Goal: Navigation & Orientation: Go to known website

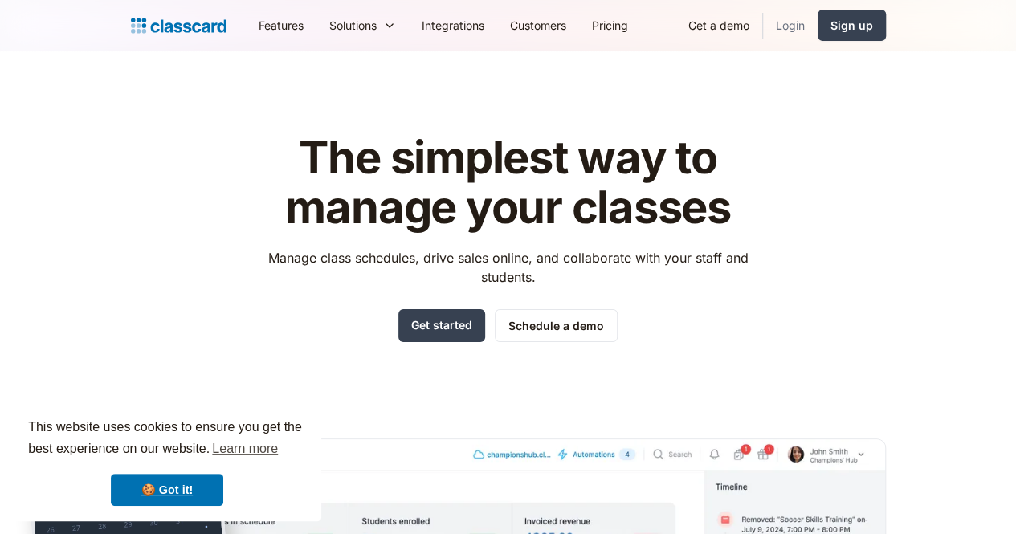
click at [818, 27] on link "Login" at bounding box center [790, 25] width 55 height 36
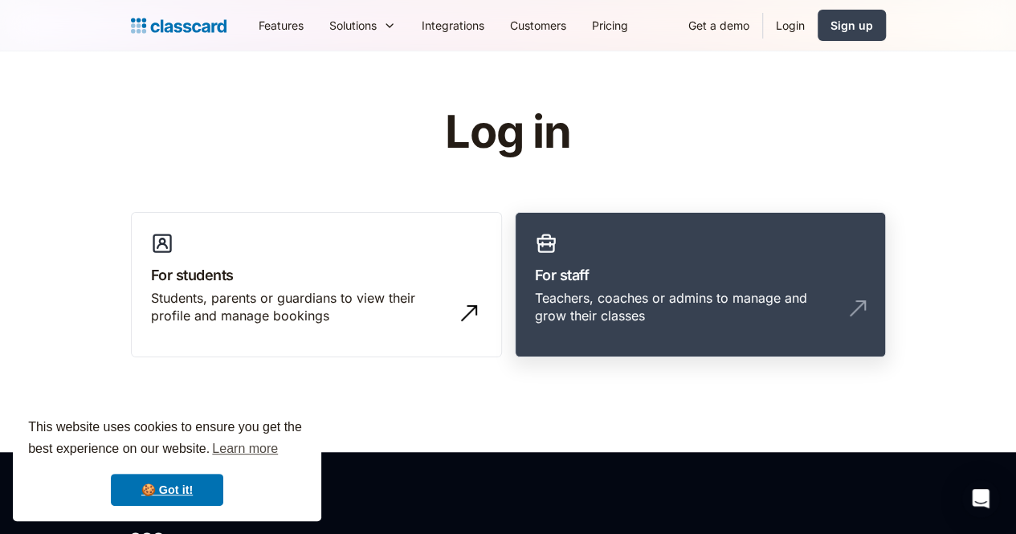
click at [718, 287] on link "For staff Teachers, coaches or admins to manage and grow their classes" at bounding box center [700, 285] width 371 height 146
